Goal: Task Accomplishment & Management: Use online tool/utility

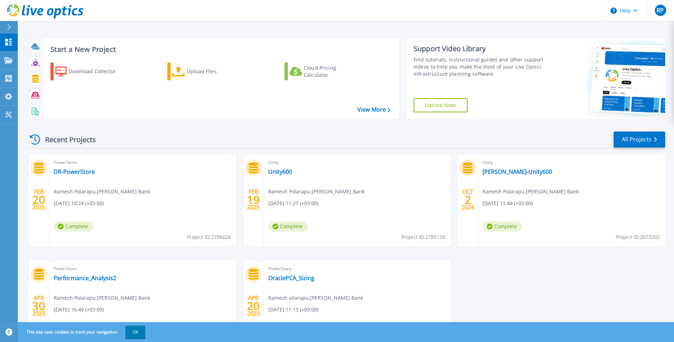
click at [241, 237] on div "FEB 20 2025 PowerStore DR-PowerStore Ramesh Polarapu , Burgan Bank 02/20/2025, …" at bounding box center [344, 260] width 644 height 213
click at [52, 329] on span "This site uses cookies to track your navigation. OK" at bounding box center [83, 332] width 126 height 13
click at [141, 329] on button "OK" at bounding box center [135, 332] width 20 height 13
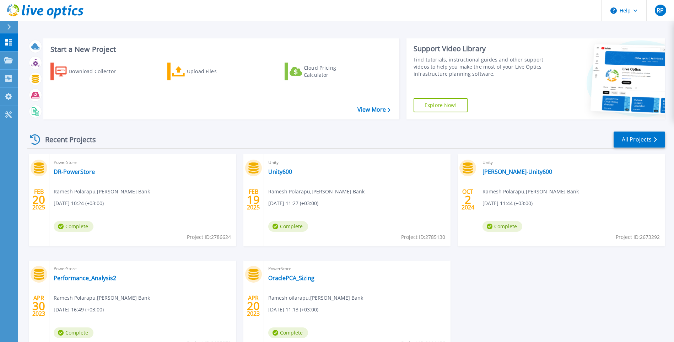
click at [240, 162] on div "FEB 20 2025 PowerStore DR-PowerStore Ramesh Polarapu , Burgan Bank 02/20/2025, …" at bounding box center [344, 260] width 644 height 213
click at [335, 175] on div "Unity Unity600 Ramesh Polarapu , Burgan Bank 02/19/2025, 11:27 (+03:00) Complet…" at bounding box center [357, 200] width 187 height 92
click at [625, 167] on div "Unity Burgan-Unity600 Ramesh Polarapu , Burgan Bank 10/02/2024, 11:44 (+03:00) …" at bounding box center [571, 200] width 187 height 92
click at [242, 163] on div "FEB 20 2025 PowerStore DR-PowerStore Ramesh Polarapu , Burgan Bank 02/20/2025, …" at bounding box center [344, 260] width 644 height 213
click at [198, 71] on div "Upload Files" at bounding box center [215, 71] width 57 height 14
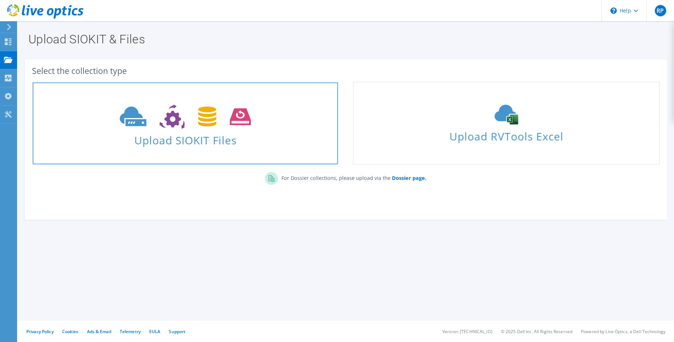
click at [193, 124] on icon at bounding box center [185, 116] width 131 height 25
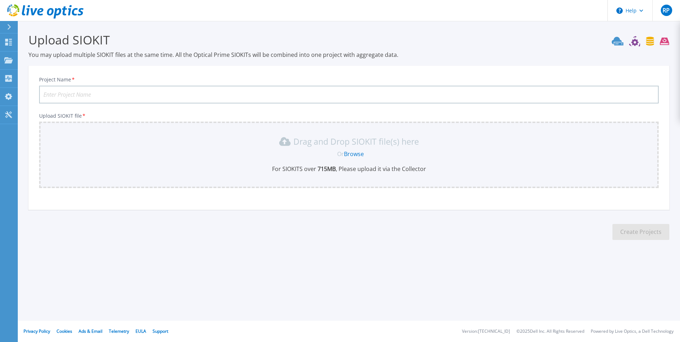
click at [159, 94] on input "Project Name *" at bounding box center [348, 95] width 619 height 18
type input "Unity600-2025"
click at [176, 212] on section "Upload SIOKIT You may upload multiple SIOKIT files at the same time. All the Op…" at bounding box center [349, 138] width 662 height 235
click at [378, 166] on p "For SIOKITS over 715 MB , Please upload it via the Collector" at bounding box center [348, 169] width 611 height 8
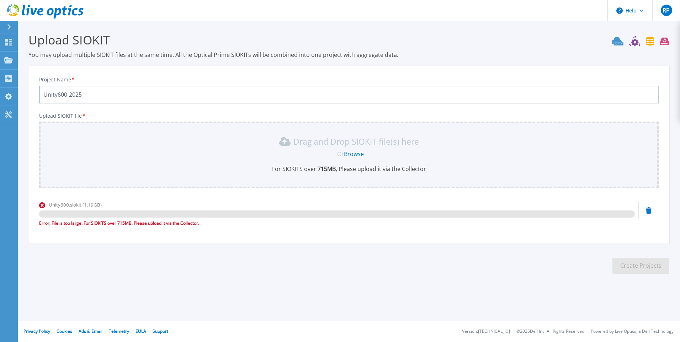
click at [248, 283] on section "Upload SIOKIT You may upload multiple SIOKIT files at the same time. All the Op…" at bounding box center [349, 155] width 662 height 269
drag, startPoint x: 332, startPoint y: 168, endPoint x: 434, endPoint y: 168, distance: 102.0
click at [434, 168] on p "For SIOKITS over 715 MB , Please upload it via the Collector" at bounding box center [348, 169] width 611 height 8
click at [39, 8] on icon at bounding box center [45, 11] width 76 height 15
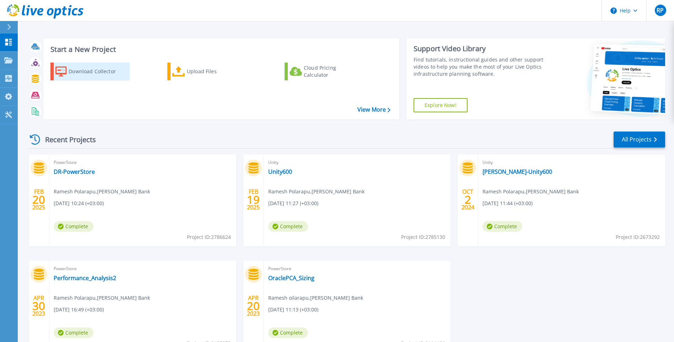
click at [76, 70] on div "Download Collector" at bounding box center [97, 71] width 57 height 14
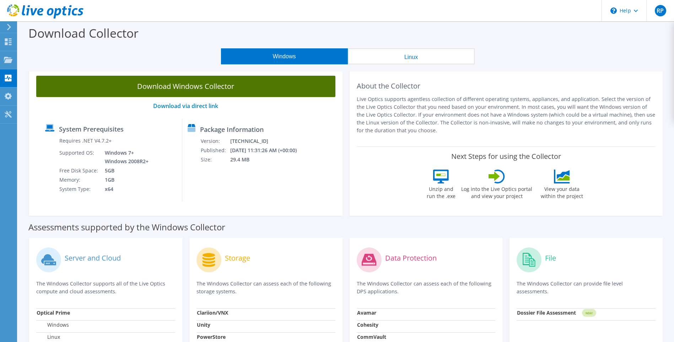
click at [208, 88] on link "Download Windows Collector" at bounding box center [185, 86] width 299 height 21
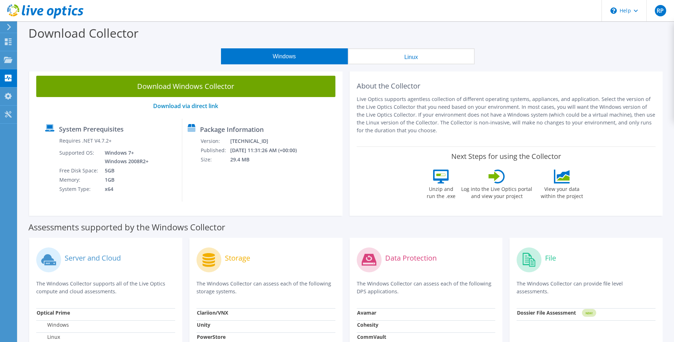
click at [348, 144] on div "About the Collector Live Optics supports agentless collection of different oper…" at bounding box center [506, 142] width 321 height 147
click at [32, 38] on div "Dashboard" at bounding box center [33, 42] width 33 height 18
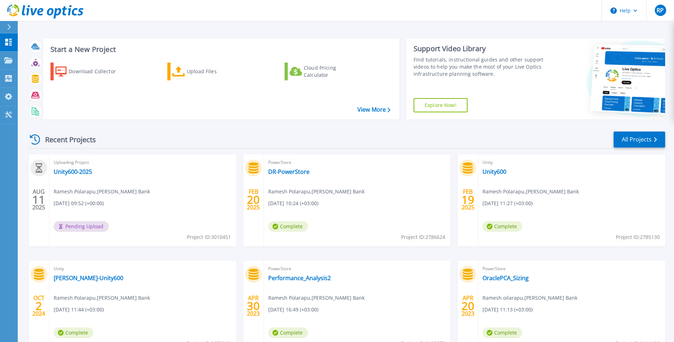
click at [240, 168] on div "[DATE] Uploading Project Unity600-2025 Ramesh Polarapu , [PERSON_NAME] Bank [DA…" at bounding box center [344, 260] width 644 height 213
click at [399, 118] on div "Start a New Project Download Collector Upload Files Cloud Pricing Calculator Vi…" at bounding box center [346, 79] width 638 height 92
click at [218, 145] on div "Recent Projects All Projects" at bounding box center [346, 140] width 638 height 18
click at [85, 171] on link "Unity600-2025" at bounding box center [73, 171] width 38 height 7
click at [379, 108] on link "View More" at bounding box center [374, 109] width 33 height 7
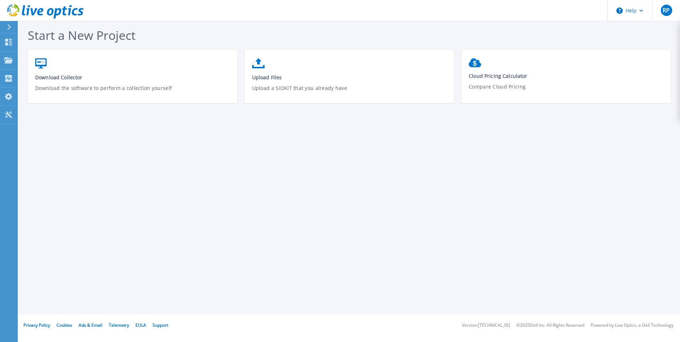
click at [42, 11] on icon at bounding box center [40, 11] width 6 height 7
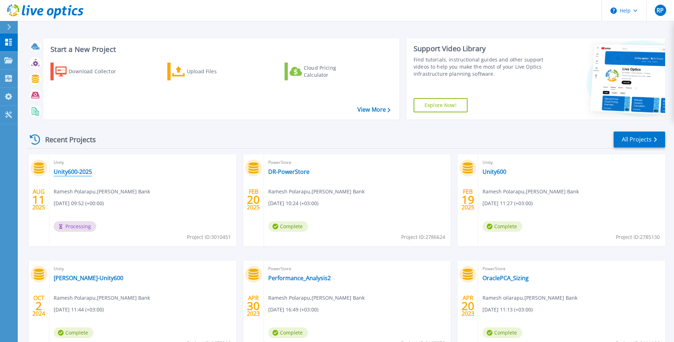
click at [87, 168] on link "Unity600-2025" at bounding box center [73, 171] width 38 height 7
